Goal: Information Seeking & Learning: Learn about a topic

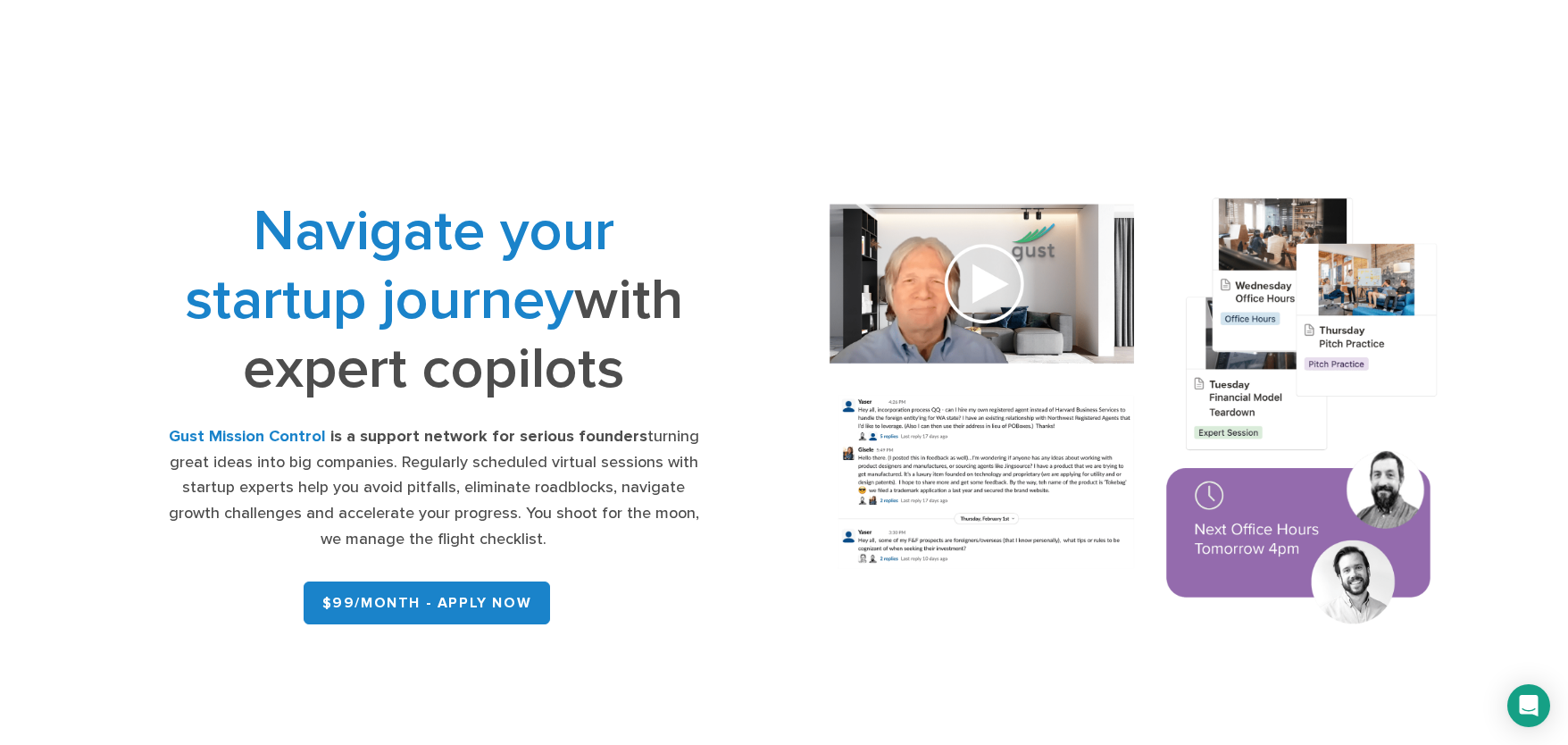
drag, startPoint x: 356, startPoint y: 339, endPoint x: 366, endPoint y: 340, distance: 10.0
click at [356, 340] on h1 "Navigate your startup journey with expert copilots" at bounding box center [434, 300] width 538 height 207
click at [973, 270] on img at bounding box center [1134, 414] width 673 height 481
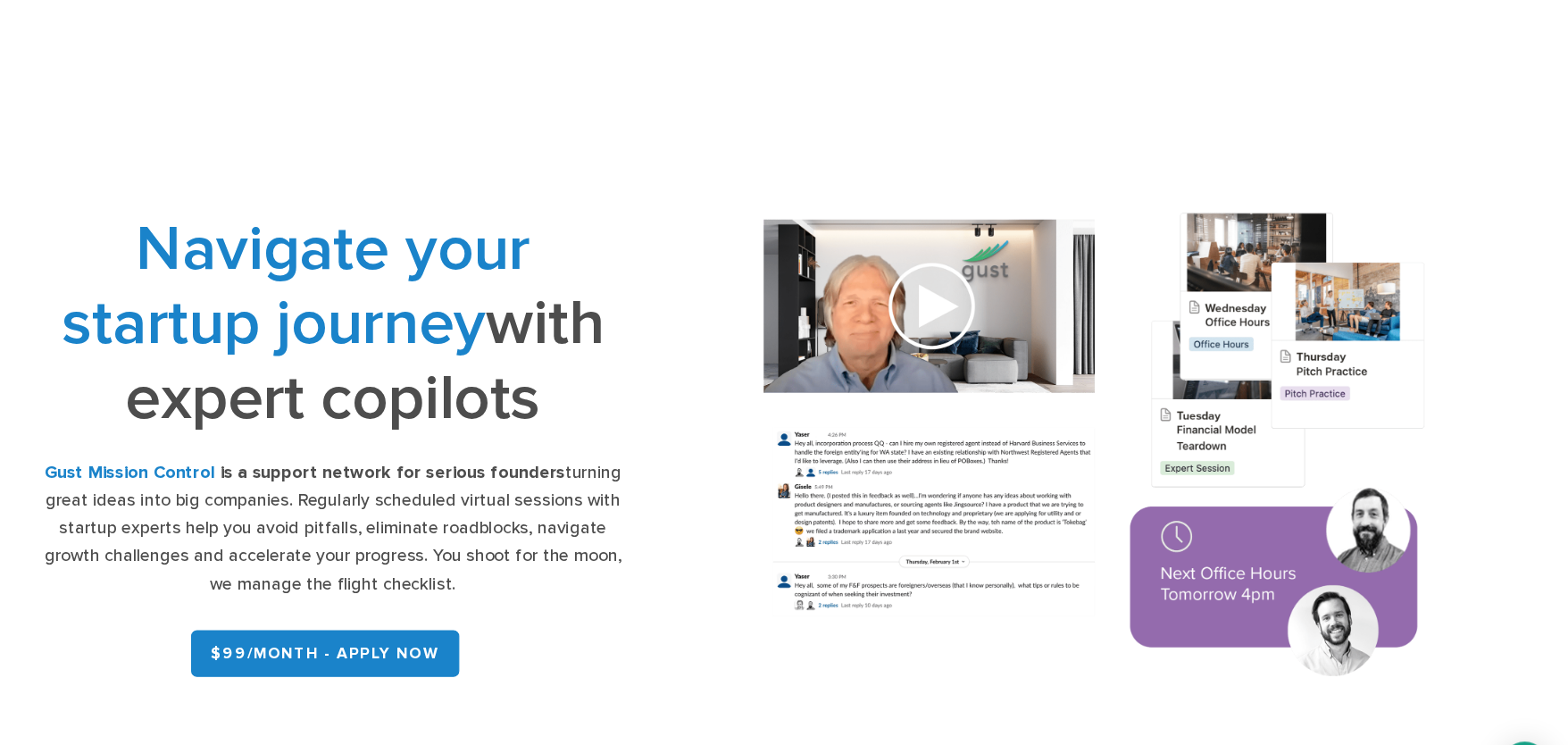
click at [650, 471] on div "Gust Mission Control is a support network for serious founders turning great id…" at bounding box center [434, 489] width 538 height 129
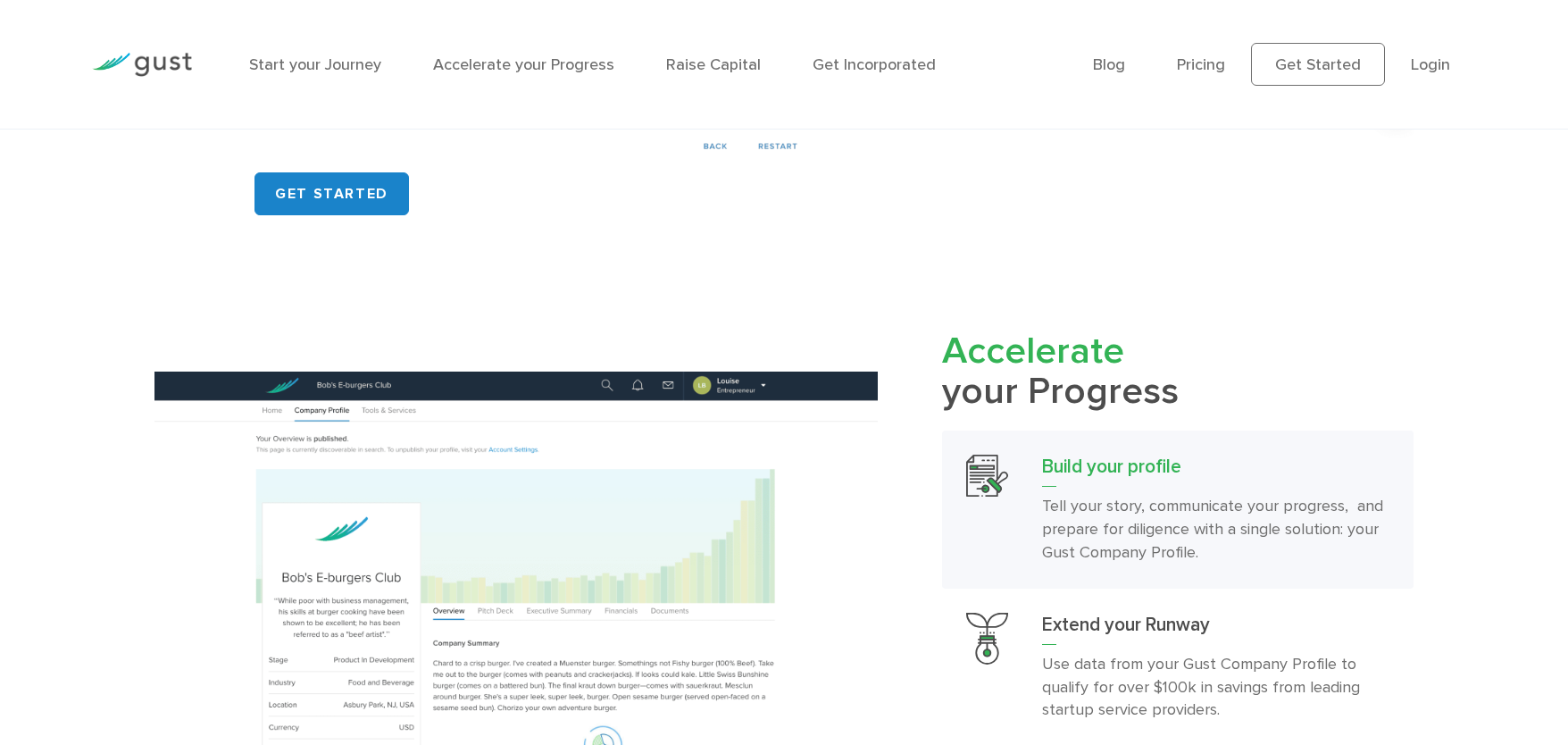
scroll to position [1545, 0]
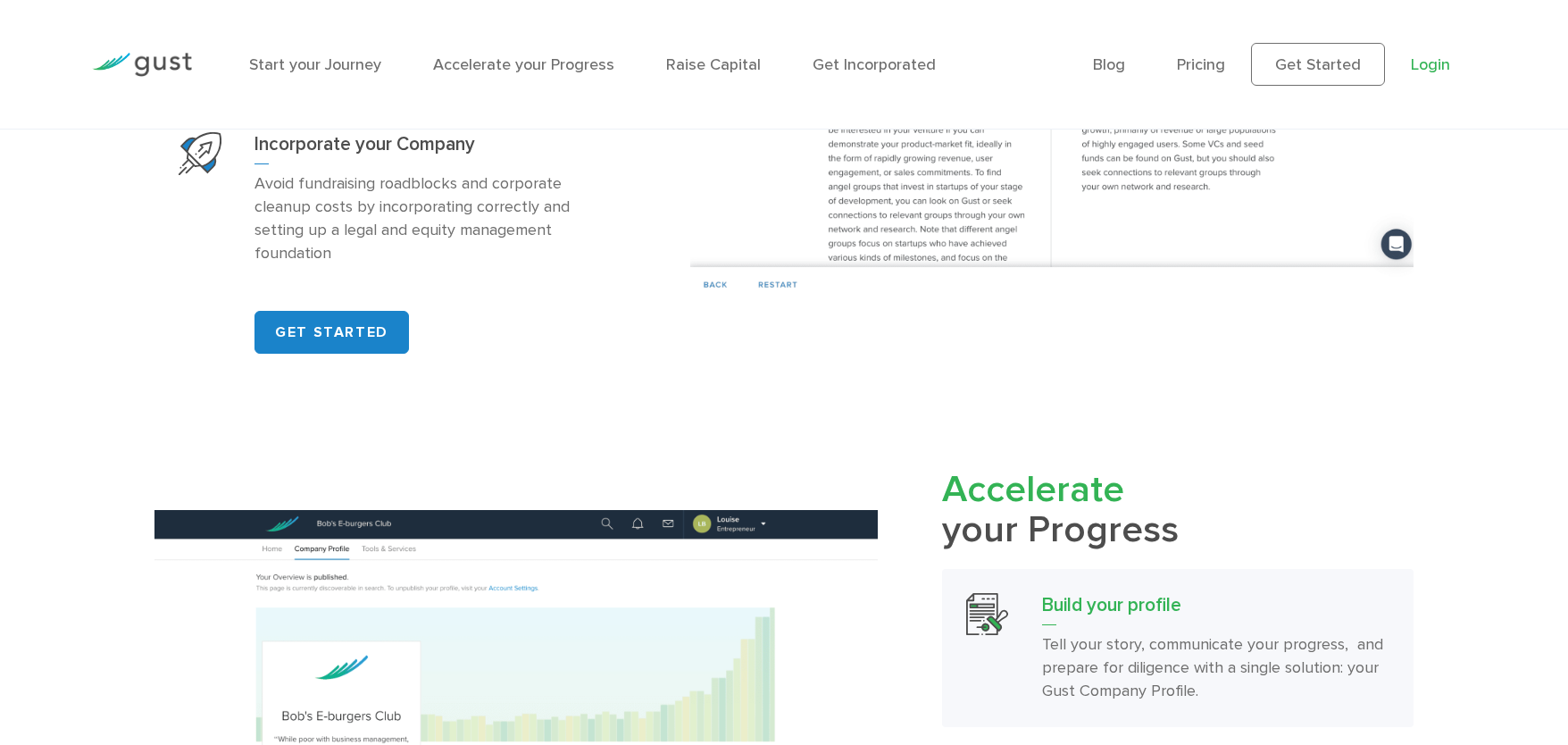
click at [1437, 63] on link "Login" at bounding box center [1431, 64] width 39 height 19
